Goal: Task Accomplishment & Management: Use online tool/utility

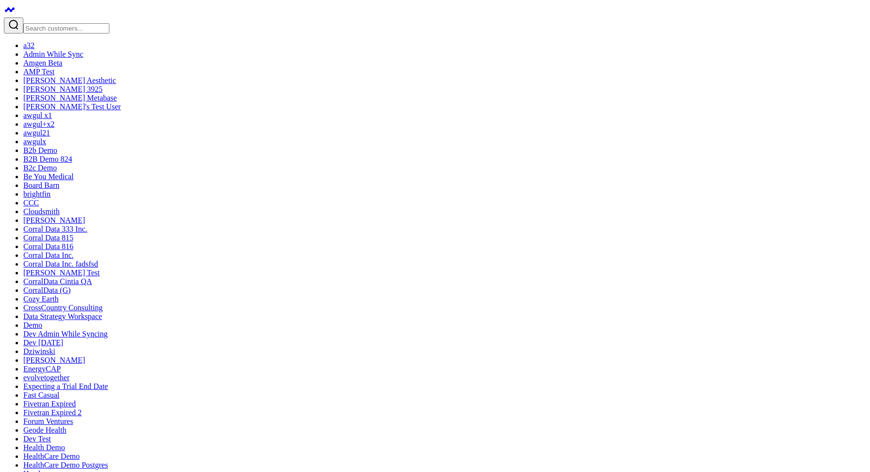
type textarea "Can I see unique contacts reached outbound in the last 90 days"
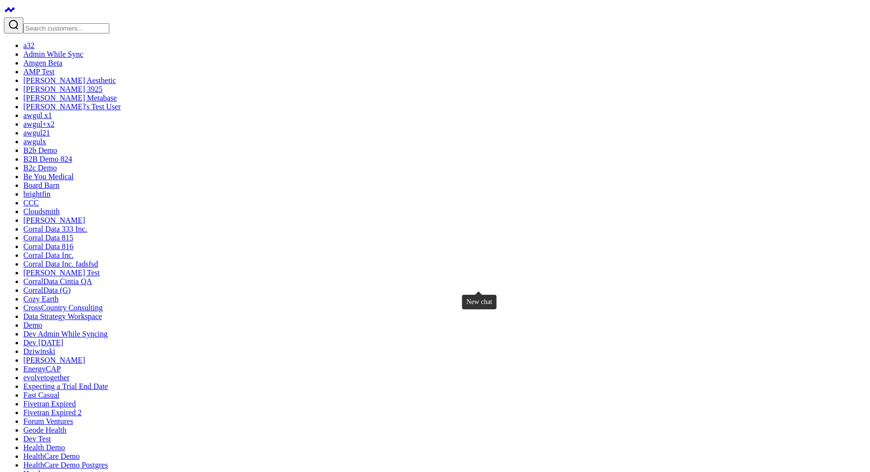
type textarea "Can I see unique contacts reached in the last 60 days compared to month over mo…"
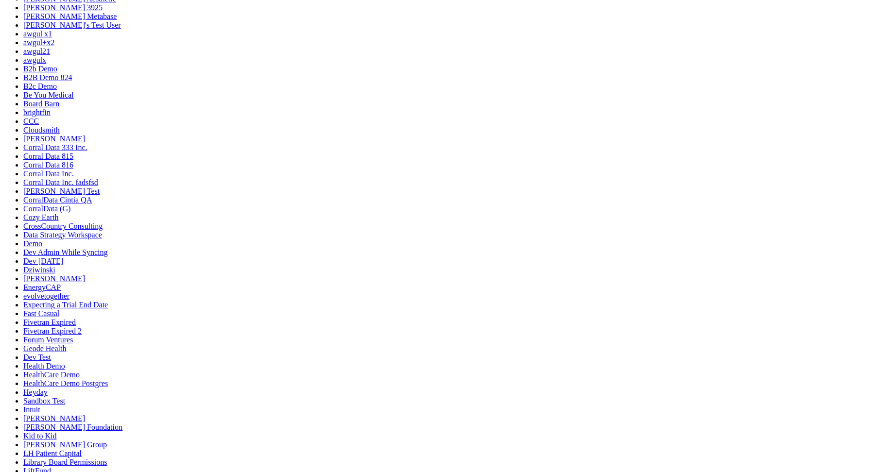
scroll to position [96, 0]
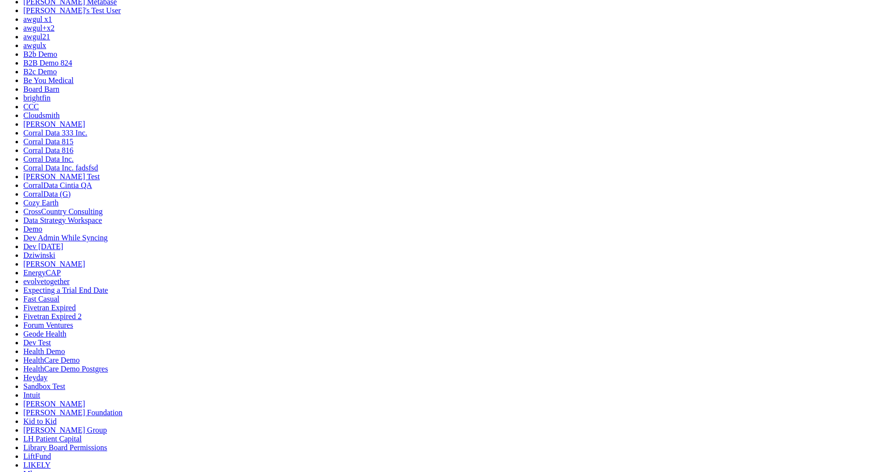
type textarea "Can I see unique contacts reached in the last 60 days compared to month over mo…"
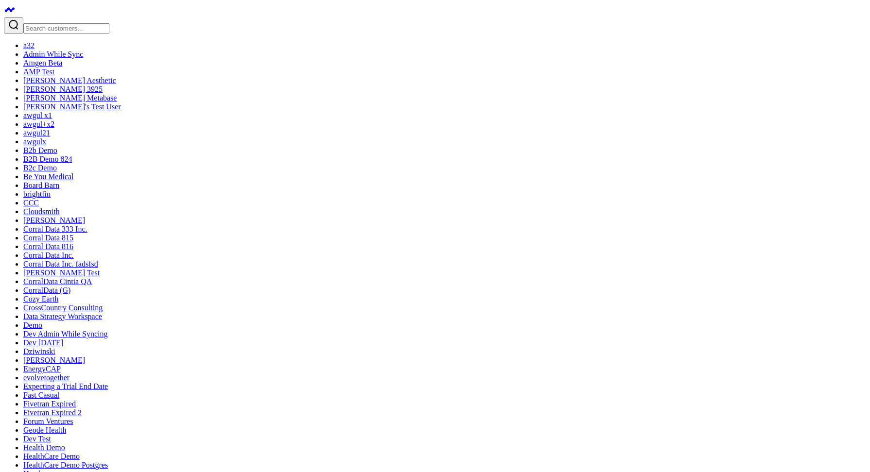
scroll to position [89, 0]
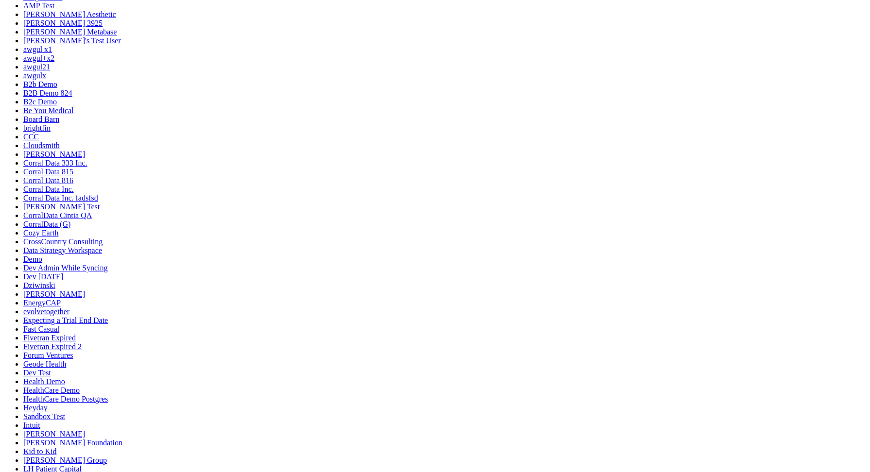
scroll to position [89, 0]
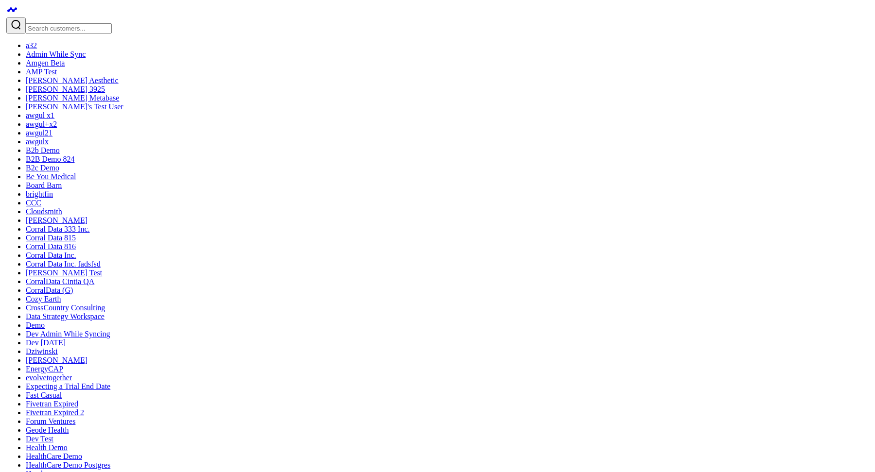
scroll to position [189, 0]
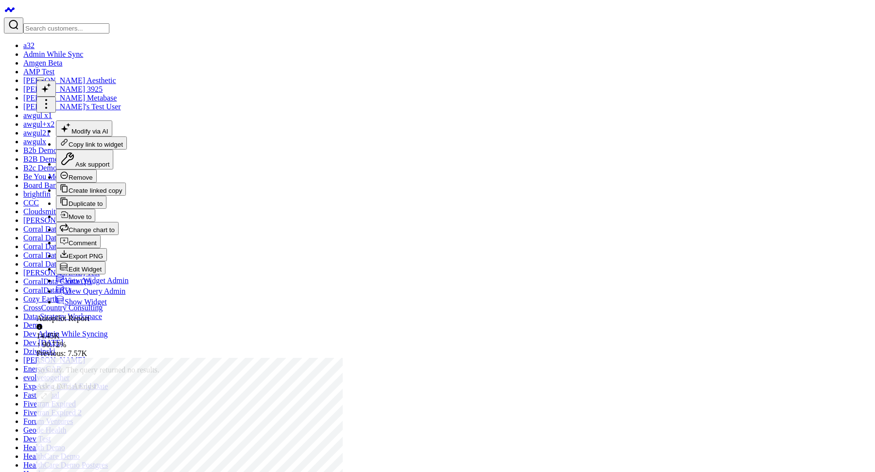
scroll to position [14, 0]
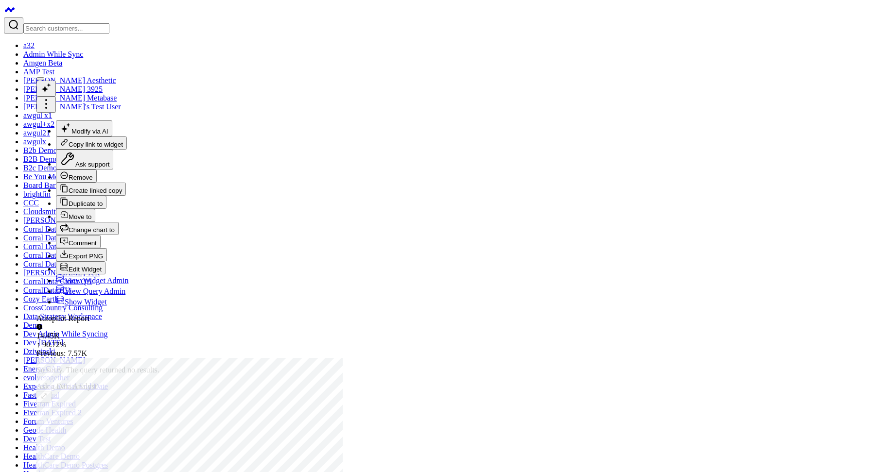
drag, startPoint x: 556, startPoint y: 403, endPoint x: 419, endPoint y: 116, distance: 317.4
drag, startPoint x: 458, startPoint y: 175, endPoint x: 692, endPoint y: 414, distance: 333.8
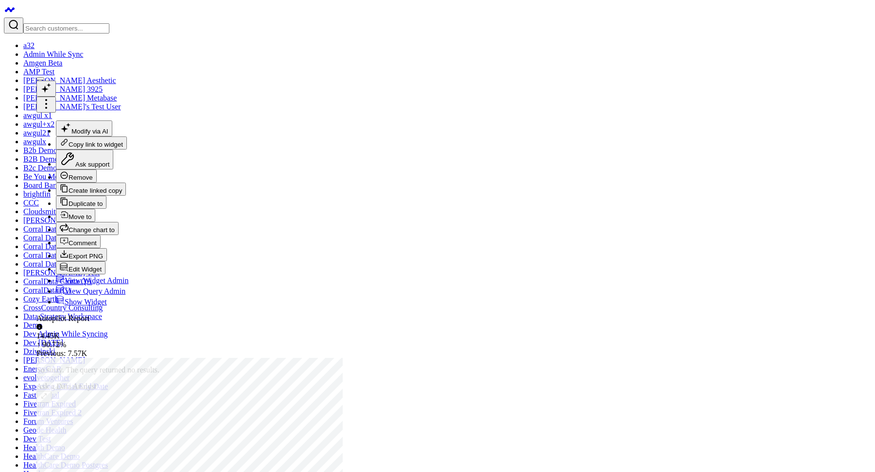
drag, startPoint x: 575, startPoint y: 381, endPoint x: 420, endPoint y: 134, distance: 291.6
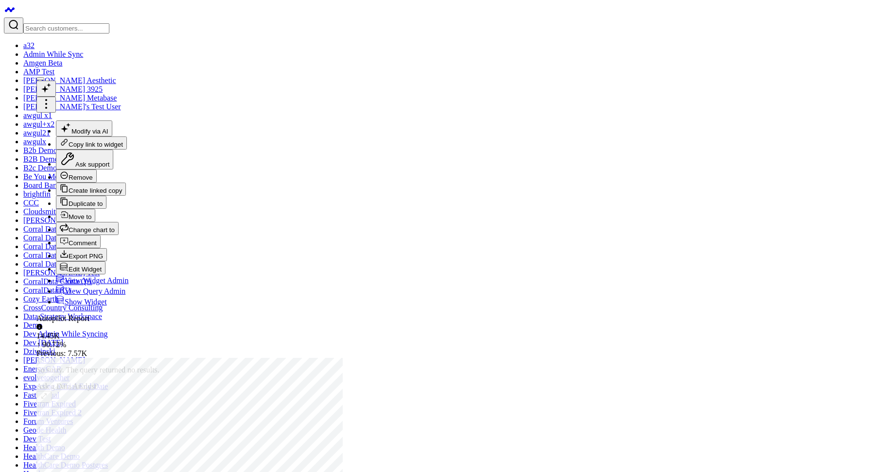
checkbox input "true"
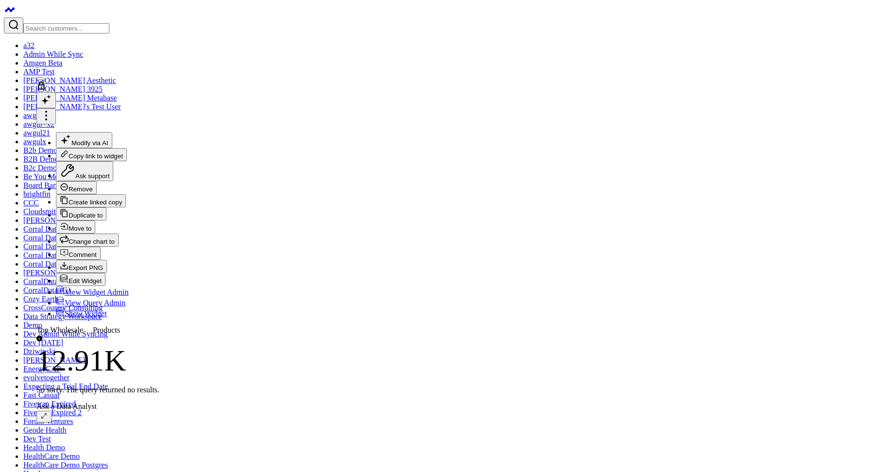
scroll to position [35, 0]
